Goal: Entertainment & Leisure: Consume media (video, audio)

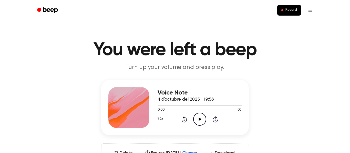
click at [198, 117] on icon "Play Audio" at bounding box center [199, 119] width 13 height 13
click at [195, 120] on icon "Pause Audio" at bounding box center [199, 119] width 13 height 13
click at [195, 120] on icon "Play Audio" at bounding box center [199, 119] width 13 height 13
drag, startPoint x: 162, startPoint y: 107, endPoint x: 168, endPoint y: 107, distance: 6.4
click at [168, 107] on div at bounding box center [200, 106] width 84 height 4
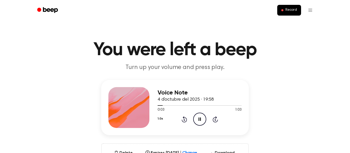
click at [200, 121] on icon "Pause Audio" at bounding box center [199, 119] width 13 height 13
click at [201, 121] on icon "Play Audio" at bounding box center [199, 119] width 13 height 13
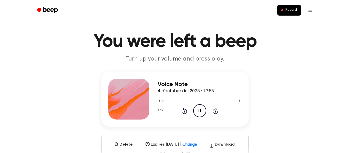
scroll to position [7, 0]
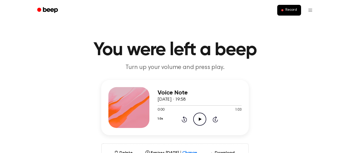
click at [199, 118] on icon "Play Audio" at bounding box center [199, 119] width 13 height 13
